Goal: Task Accomplishment & Management: Use online tool/utility

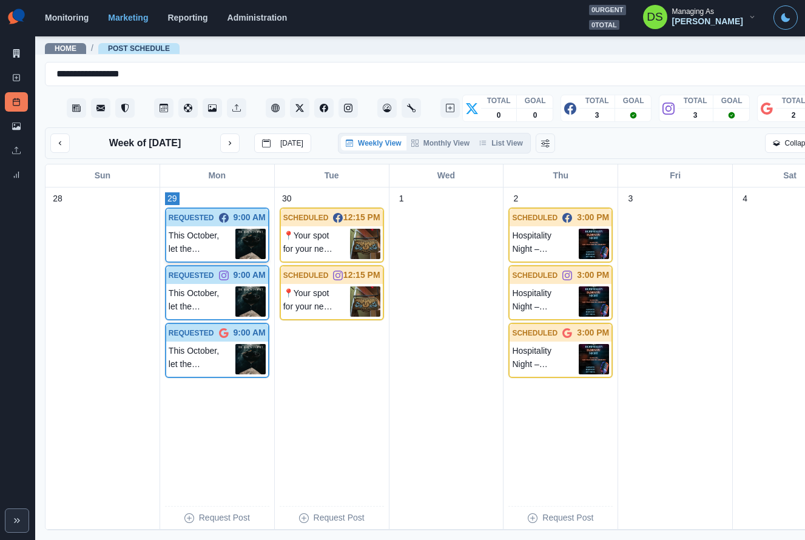
click at [189, 236] on p "This October, let the shadows pour you something daring… Seduction in a glass —…" at bounding box center [202, 244] width 67 height 30
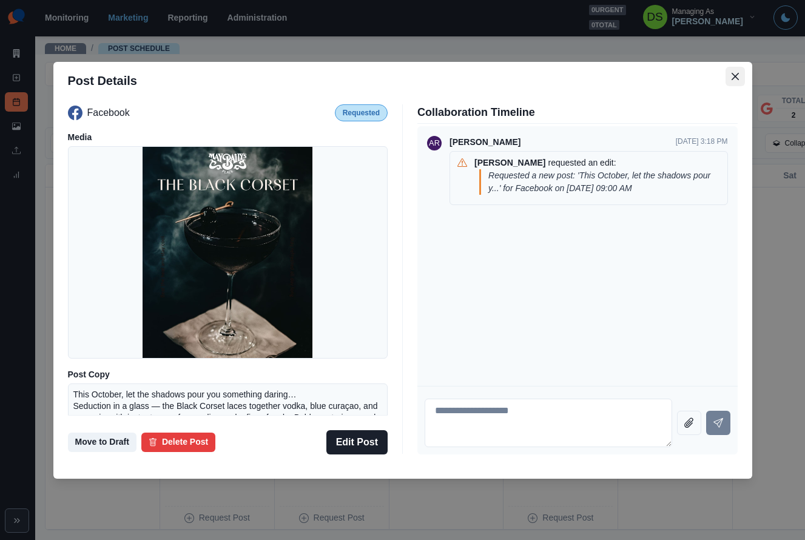
click at [733, 80] on icon "Close" at bounding box center [735, 76] width 7 height 7
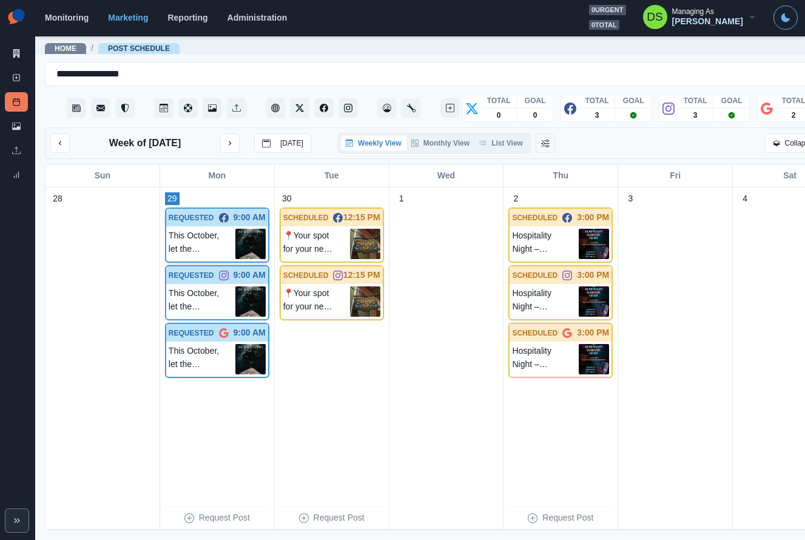
click at [203, 231] on p "This October, let the shadows pour you something daring… Seduction in a glass —…" at bounding box center [202, 244] width 67 height 30
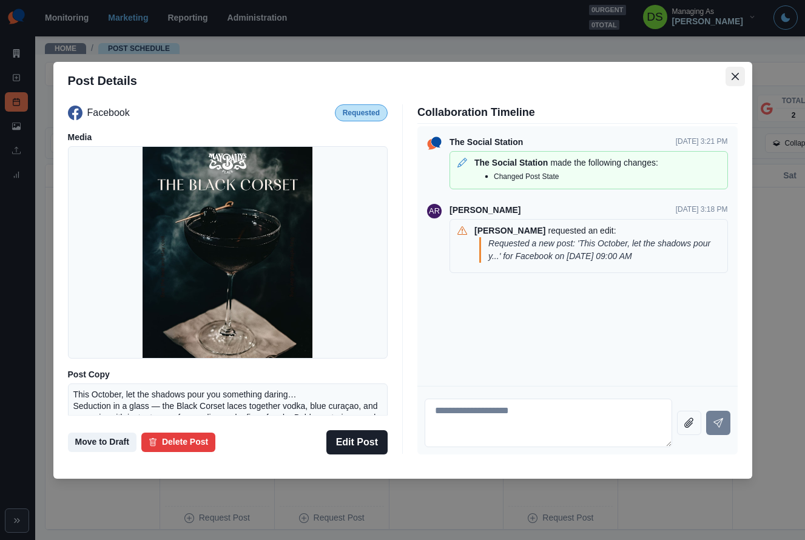
click at [737, 78] on icon "Close" at bounding box center [734, 75] width 7 height 7
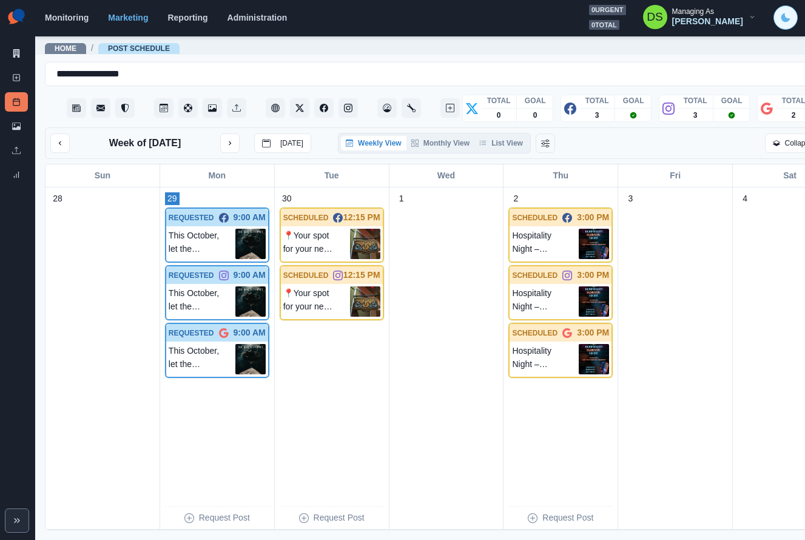
click at [777, 15] on button "Toggle Mode" at bounding box center [786, 17] width 24 height 24
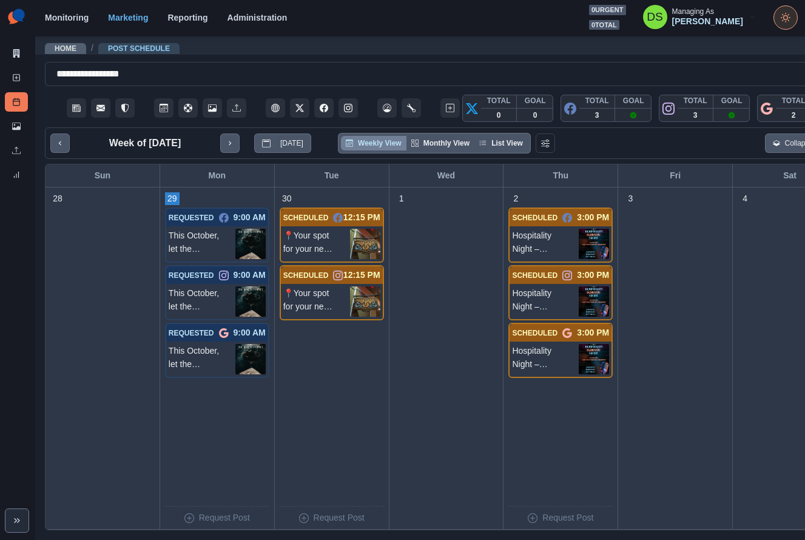
click at [778, 15] on button "Toggle Mode" at bounding box center [786, 17] width 24 height 24
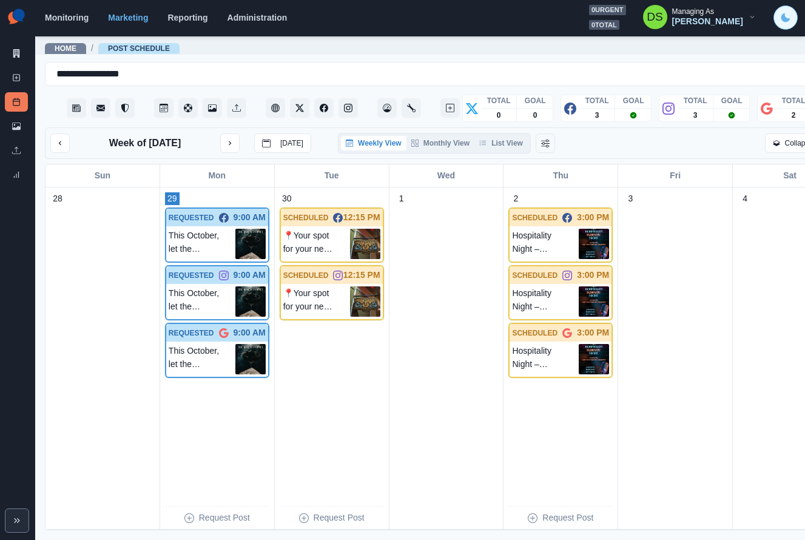
click at [778, 15] on button "Toggle Mode" at bounding box center [786, 17] width 24 height 24
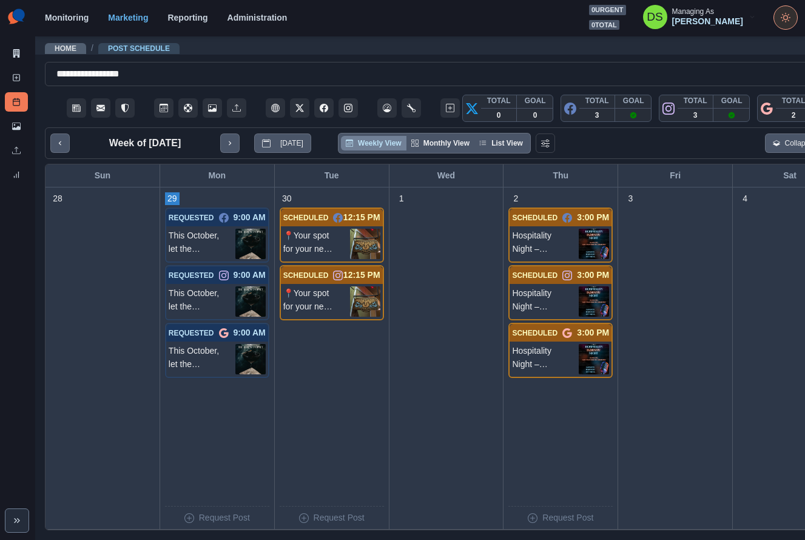
click at [778, 15] on button "Toggle Mode" at bounding box center [786, 17] width 24 height 24
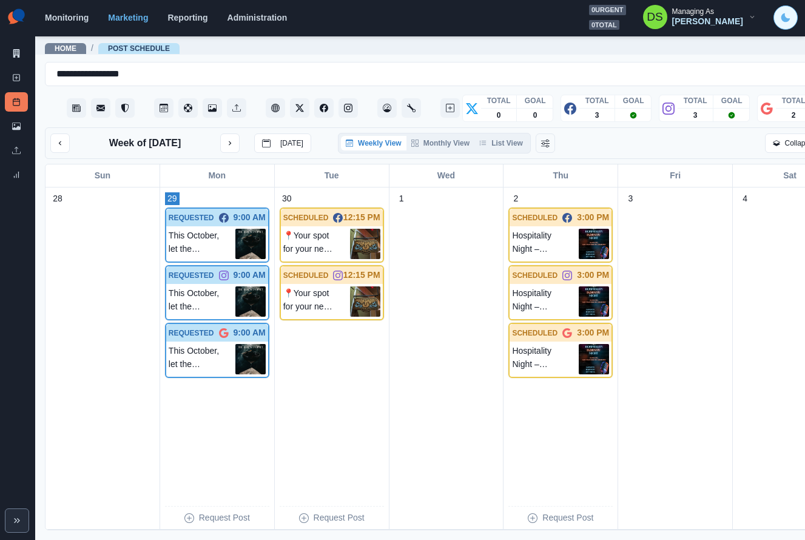
click at [778, 15] on button "Toggle Mode" at bounding box center [786, 17] width 24 height 24
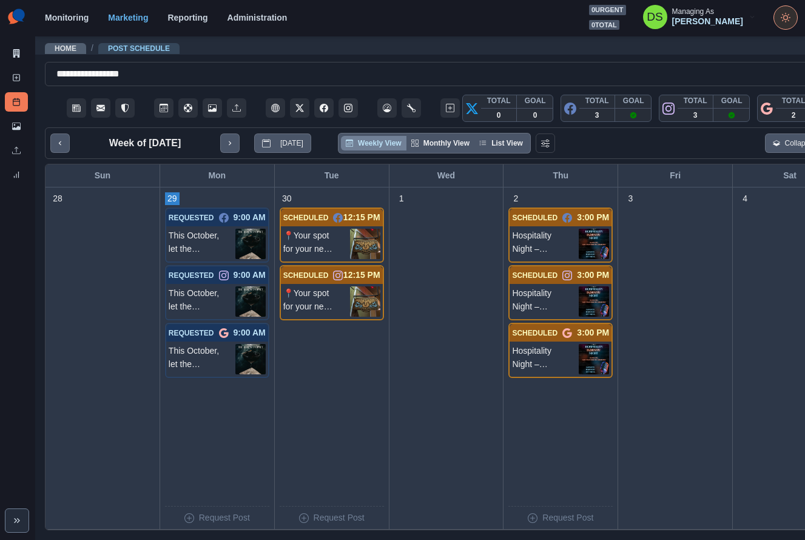
click at [778, 15] on button "Toggle Mode" at bounding box center [786, 17] width 24 height 24
